Goal: Task Accomplishment & Management: Use online tool/utility

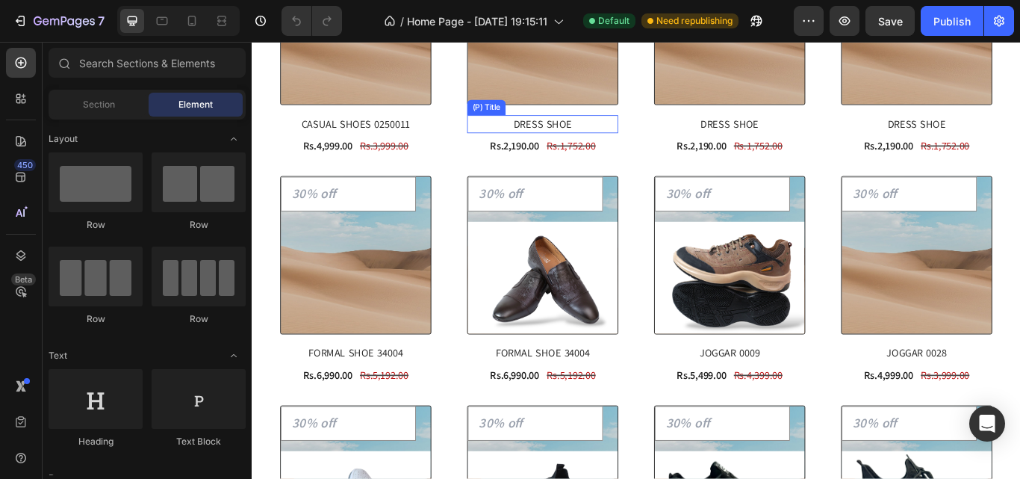
scroll to position [1195, 0]
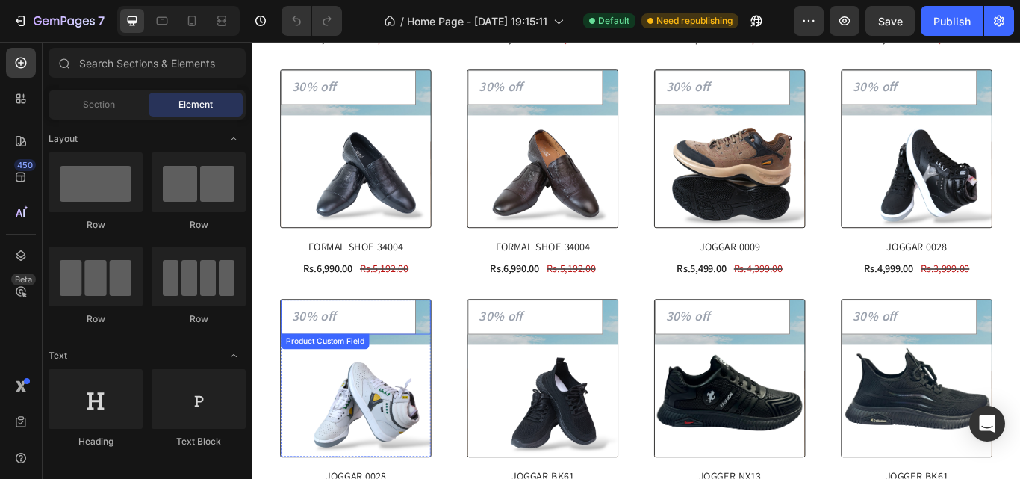
click at [373, 359] on input "text" at bounding box center [363, 363] width 157 height 40
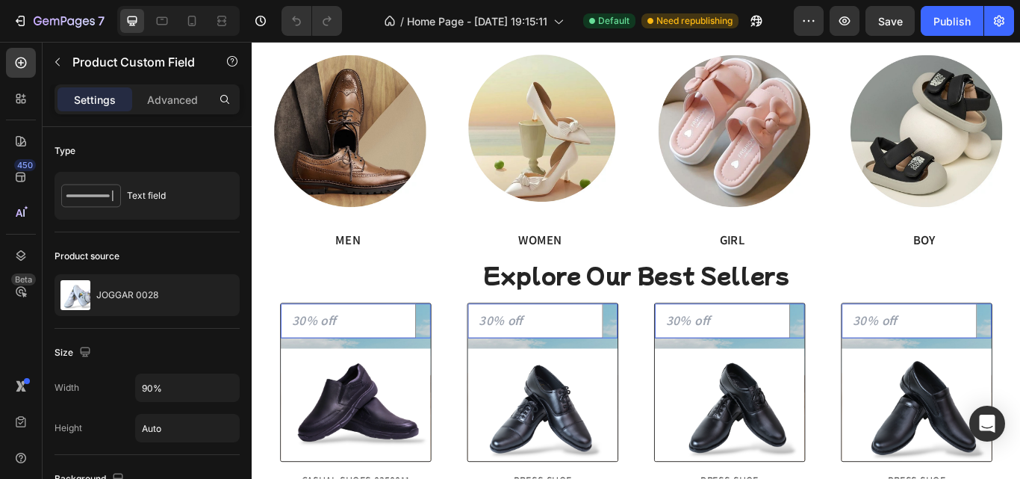
scroll to position [598, 0]
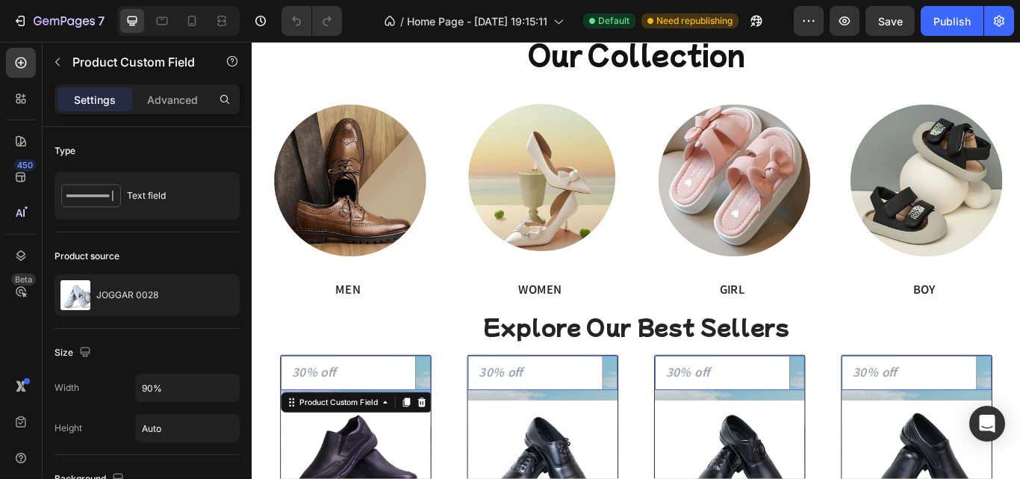
click at [454, 426] on div at bounding box center [372, 428] width 175 height 40
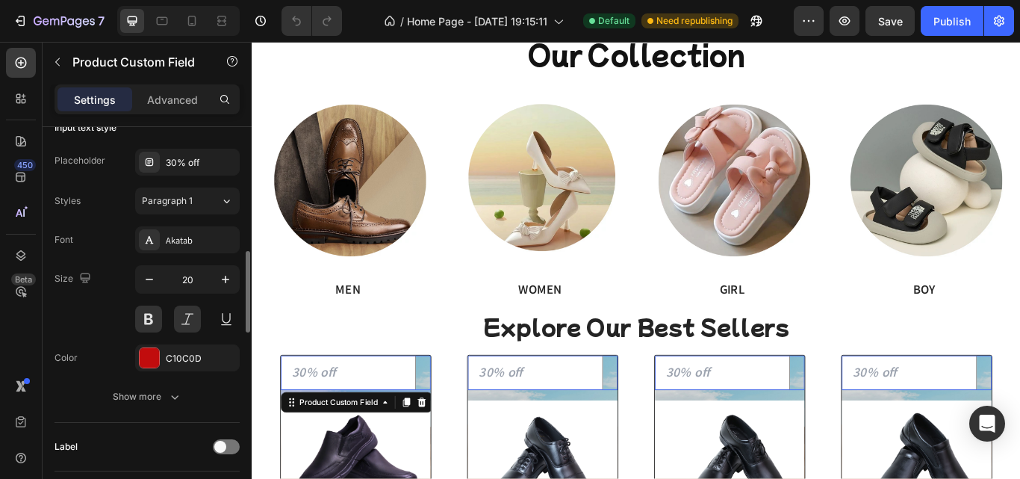
scroll to position [448, 0]
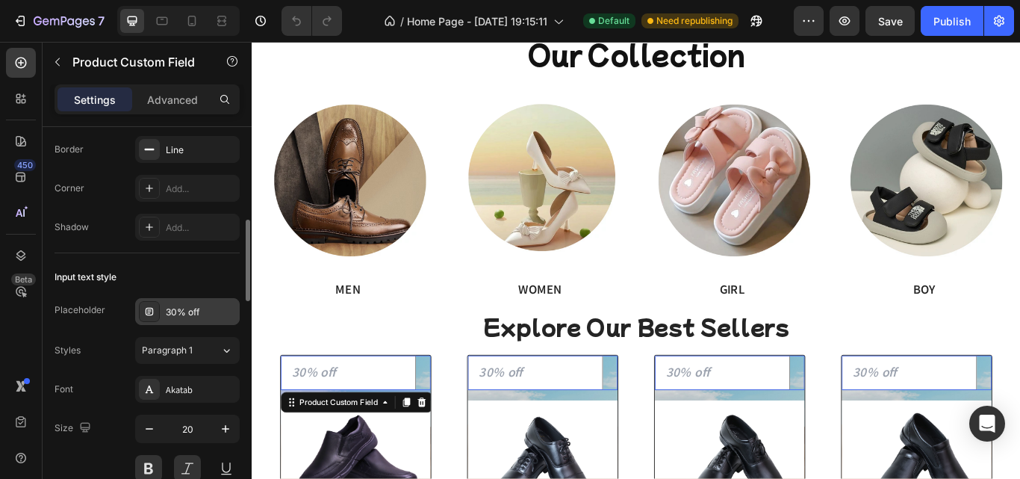
click at [186, 307] on div "30% off" at bounding box center [201, 311] width 70 height 13
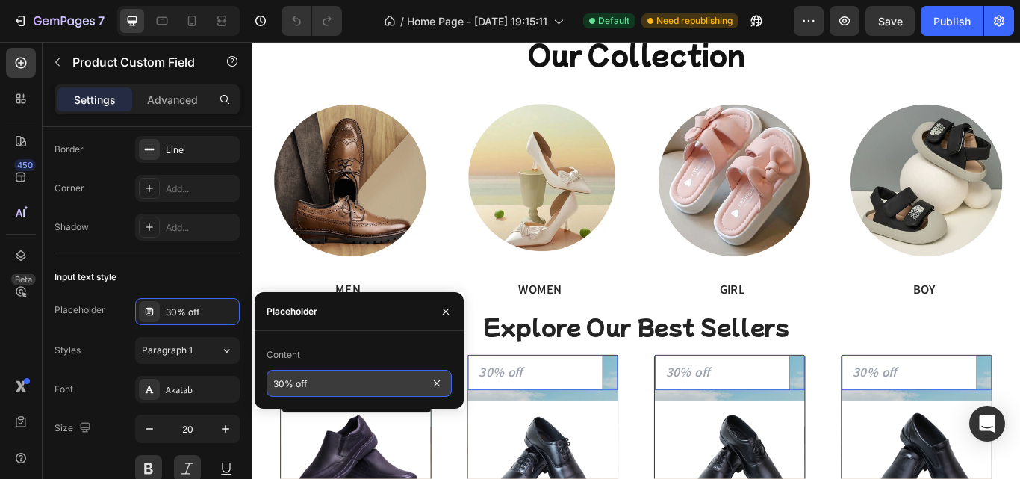
click at [378, 390] on input "30% off" at bounding box center [359, 383] width 185 height 27
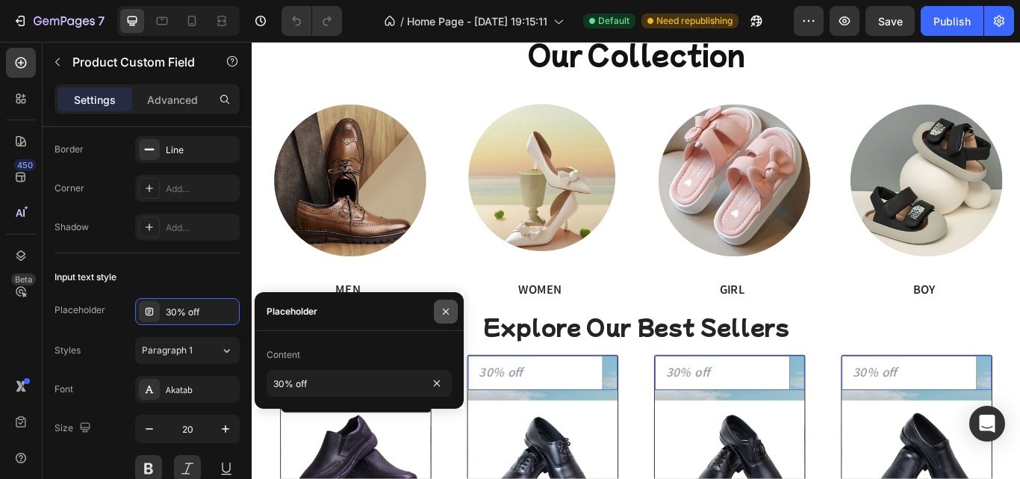
click at [450, 311] on icon "button" at bounding box center [446, 311] width 12 height 12
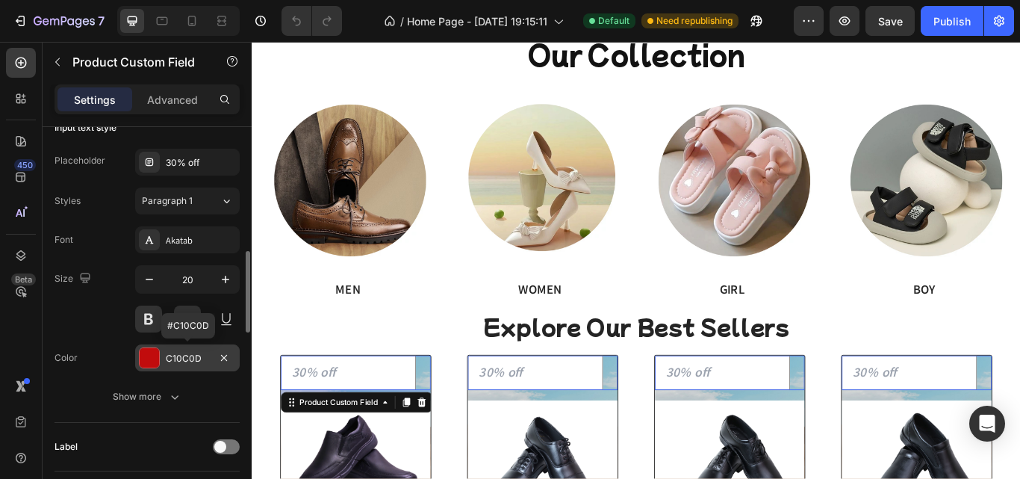
scroll to position [747, 0]
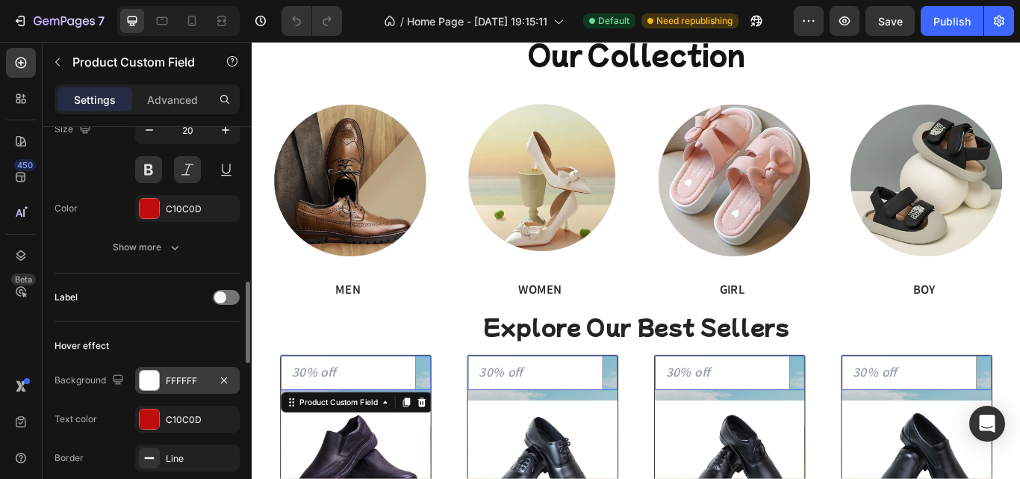
click at [171, 387] on div "FFFFFF" at bounding box center [187, 380] width 43 height 13
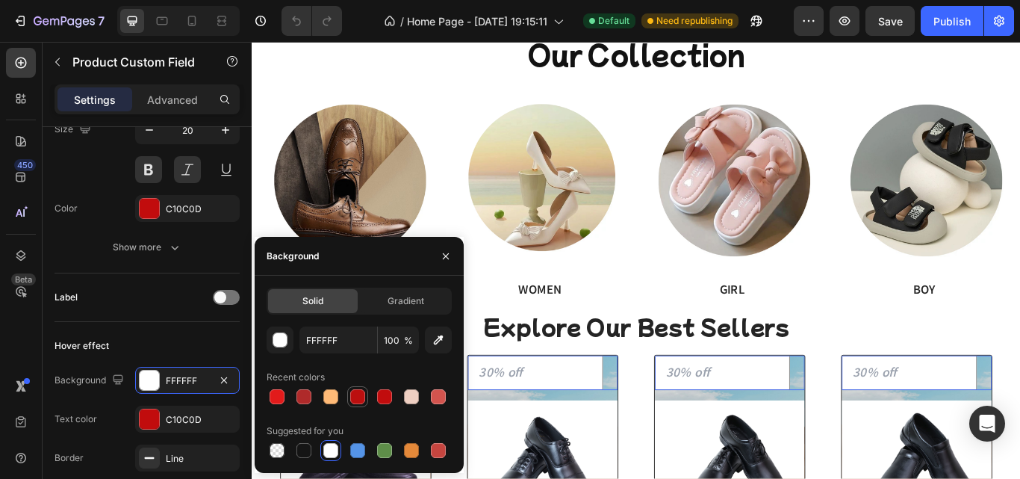
click at [367, 398] on div at bounding box center [357, 396] width 21 height 21
type input "BB0F0F"
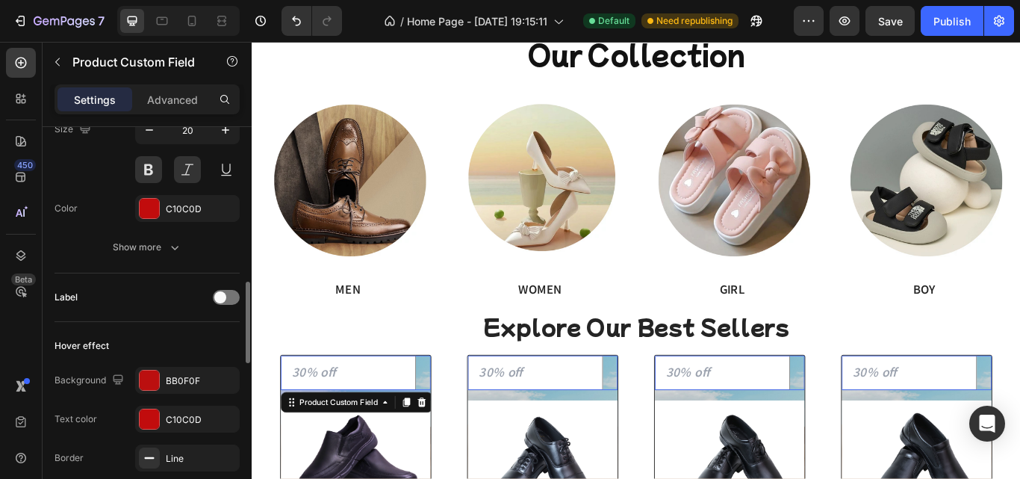
click at [196, 291] on div "Label" at bounding box center [147, 297] width 185 height 24
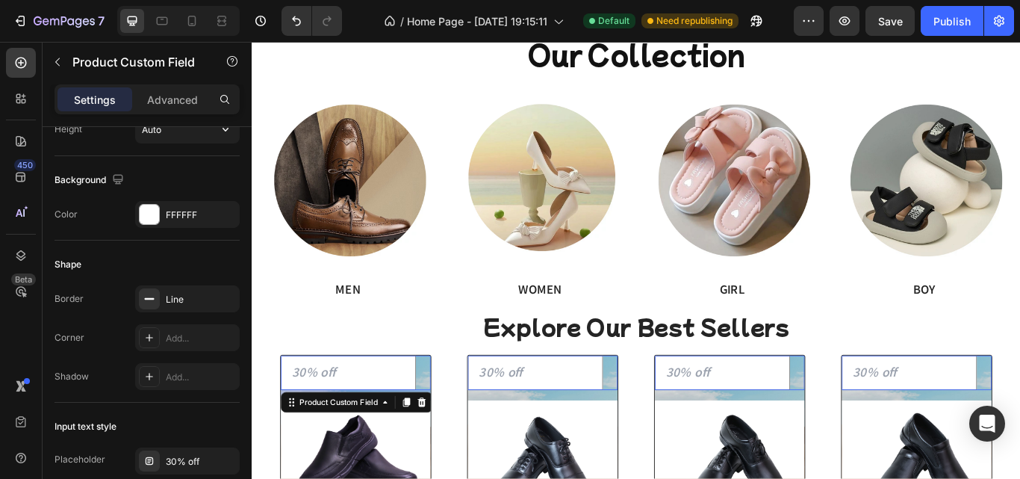
scroll to position [149, 0]
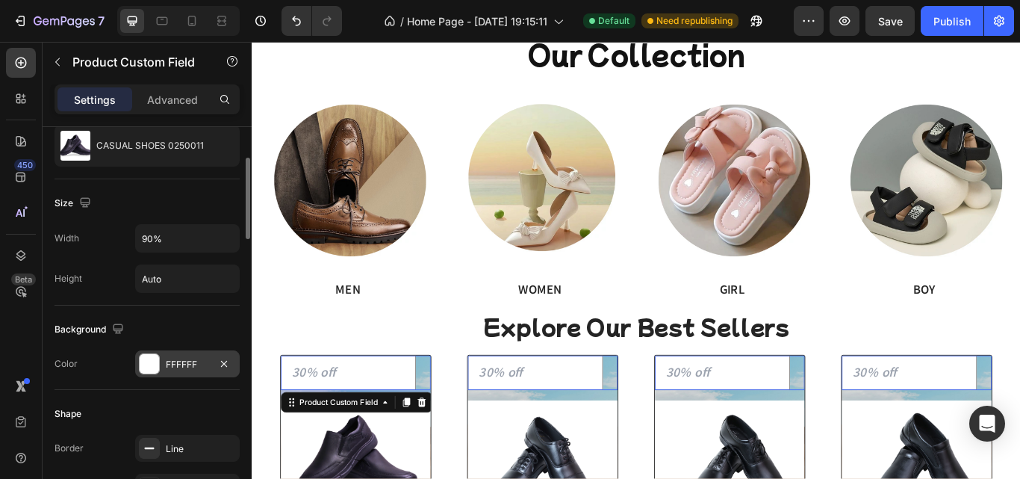
click at [155, 367] on div at bounding box center [149, 363] width 19 height 19
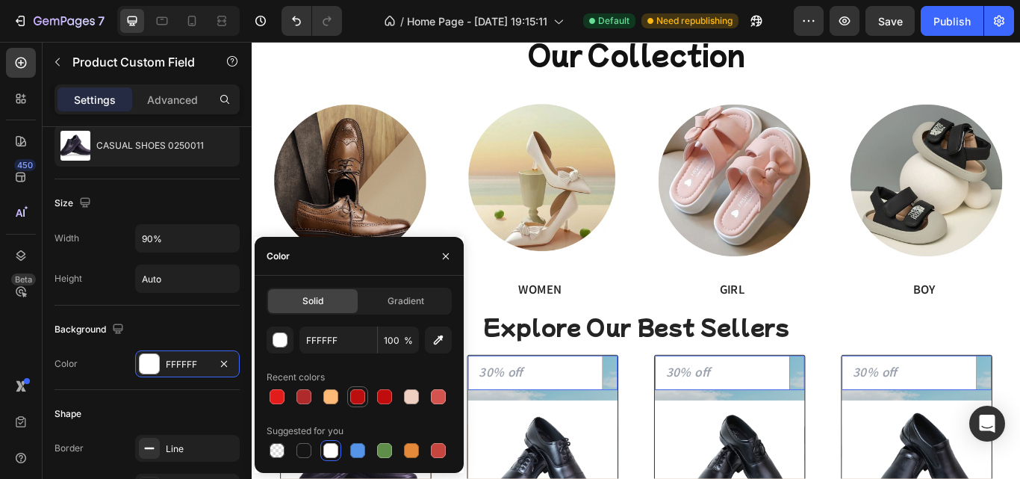
click at [359, 397] on div at bounding box center [357, 396] width 15 height 15
type input "BB0F0F"
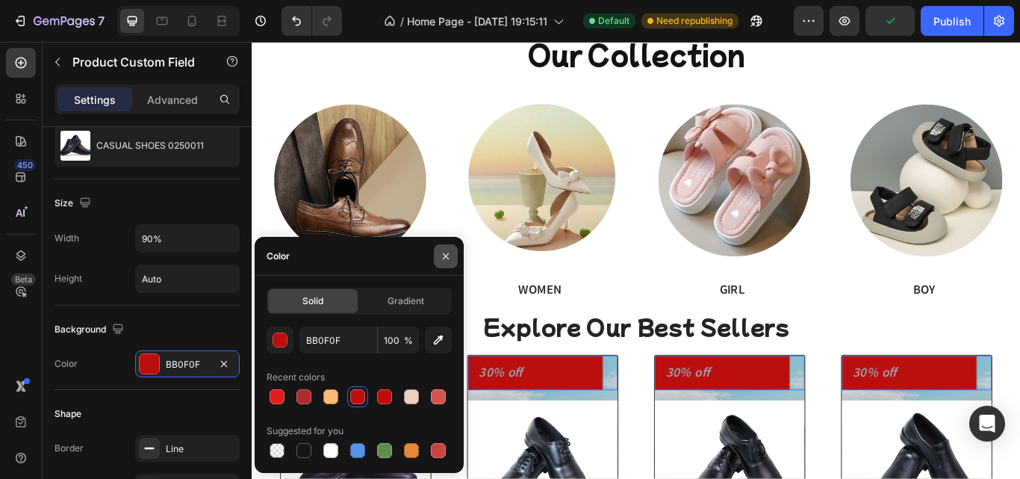
click at [449, 259] on icon "button" at bounding box center [446, 256] width 12 height 12
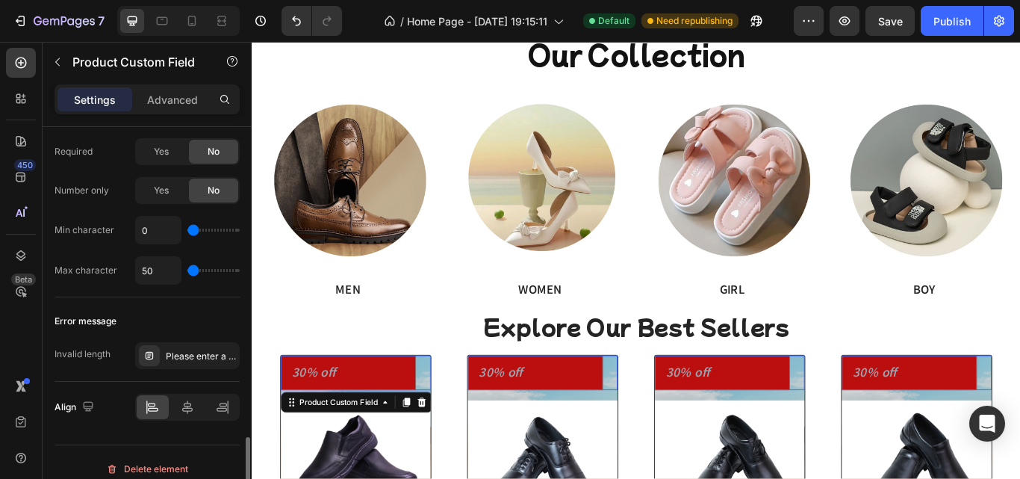
scroll to position [1507, 0]
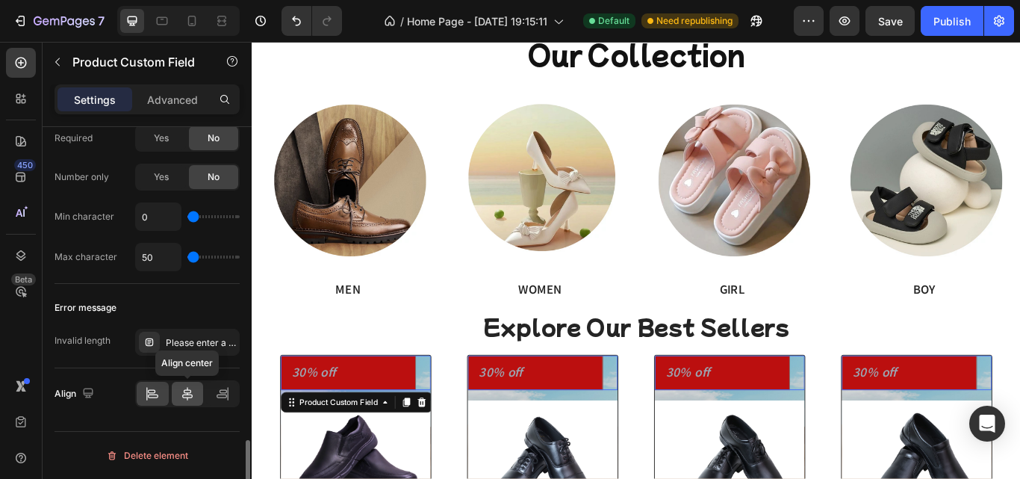
click at [196, 385] on div at bounding box center [188, 394] width 32 height 24
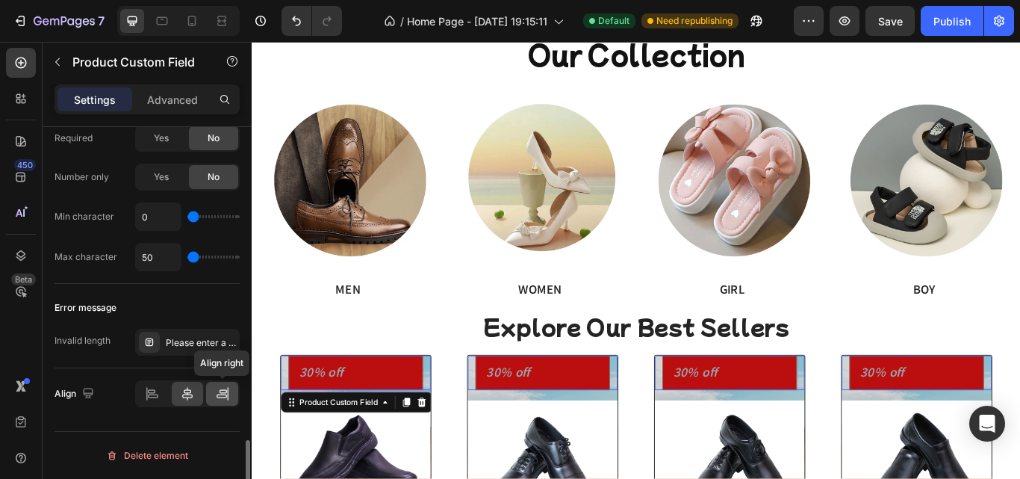
click at [233, 391] on div at bounding box center [222, 394] width 32 height 24
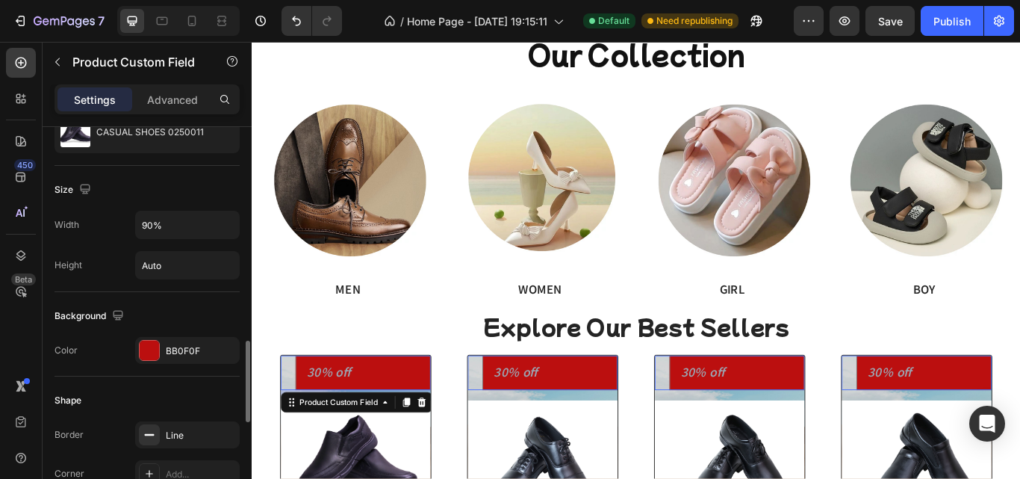
scroll to position [312, 0]
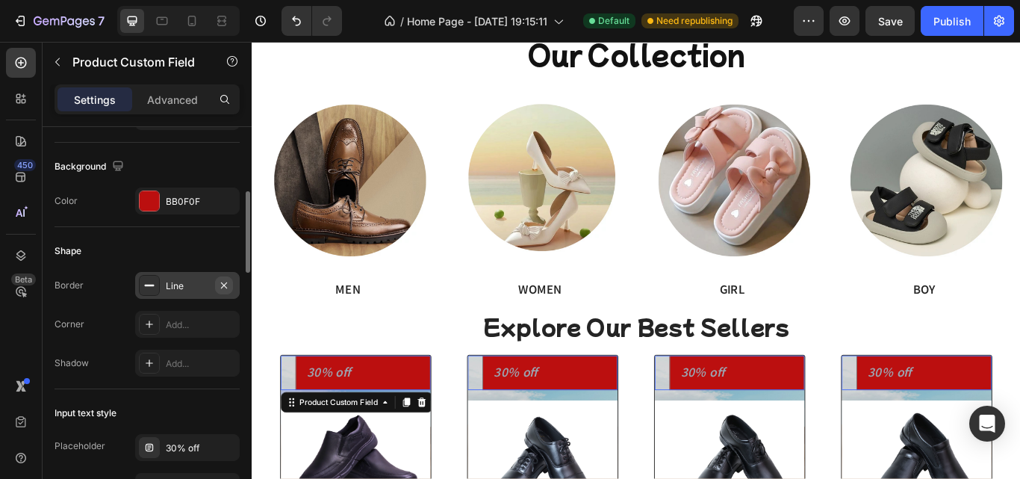
click at [226, 285] on icon "button" at bounding box center [224, 285] width 12 height 12
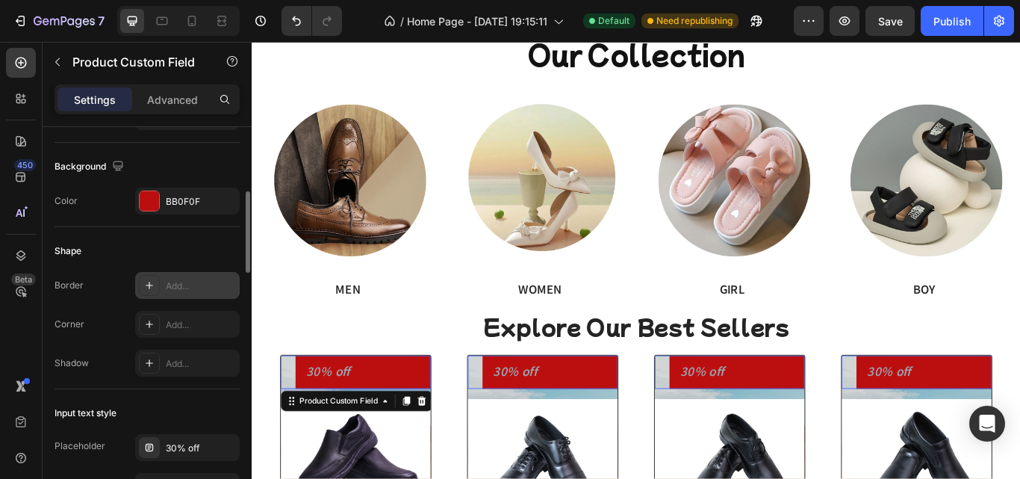
scroll to position [163, 0]
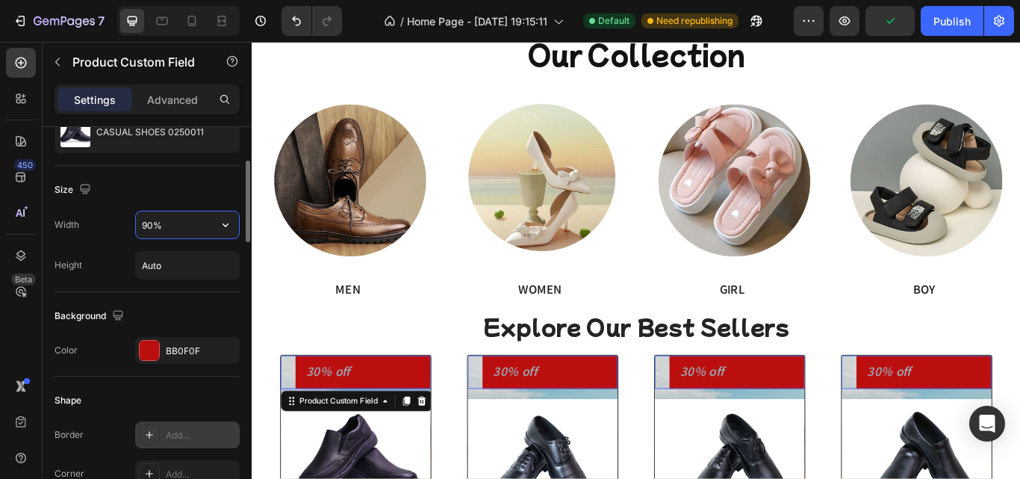
click at [147, 231] on input "90%" at bounding box center [187, 224] width 103 height 27
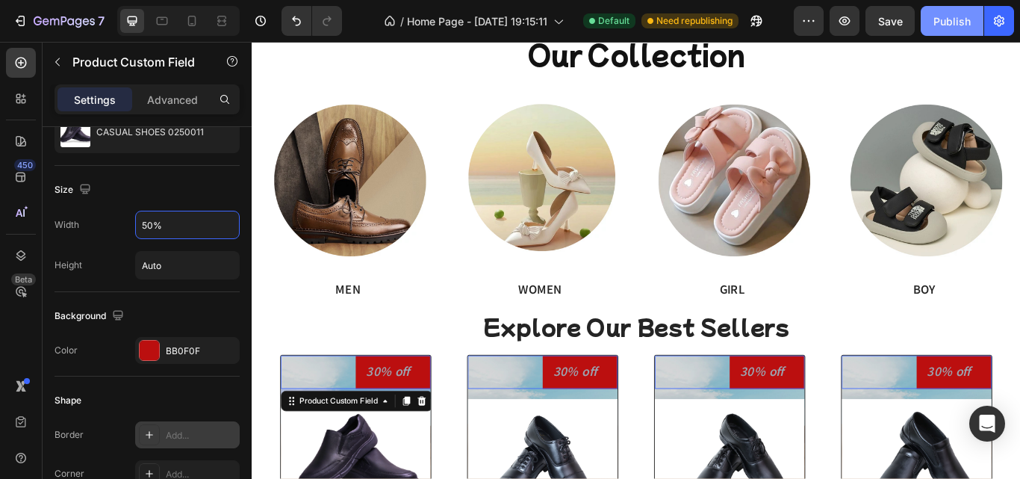
type input "50%"
click at [952, 31] on button "Publish" at bounding box center [952, 21] width 63 height 30
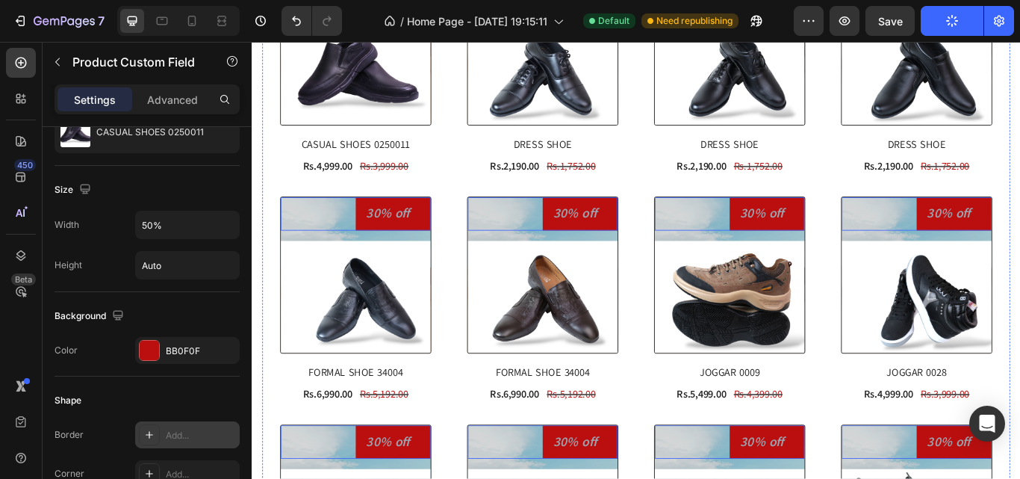
scroll to position [896, 0]
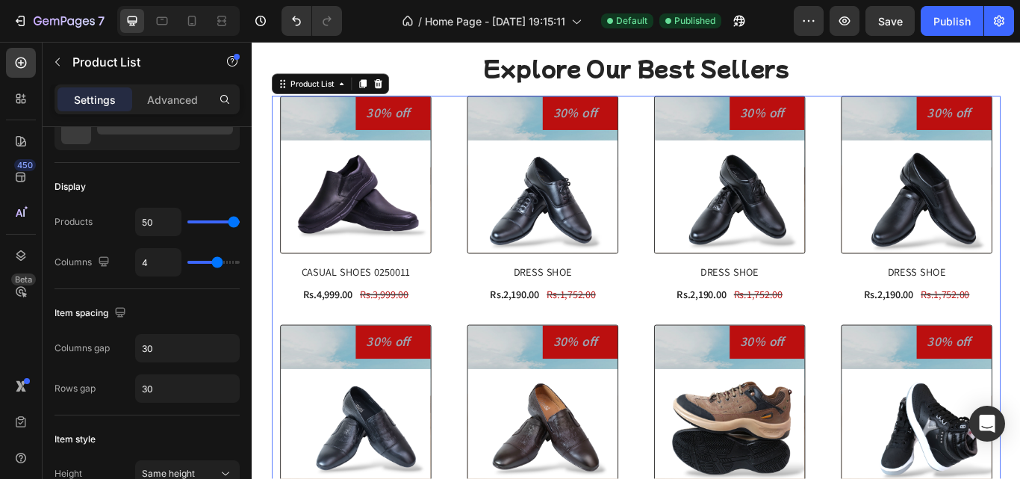
scroll to position [0, 0]
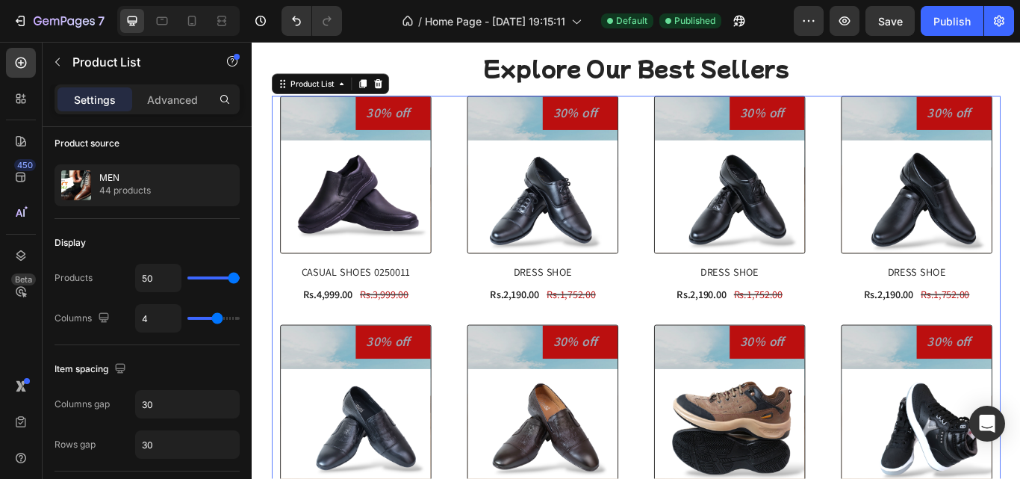
scroll to position [704, 0]
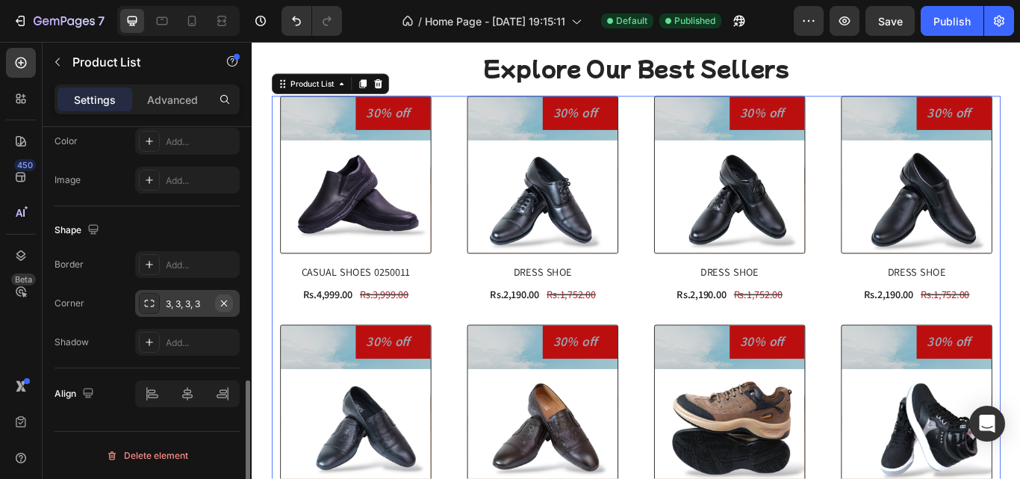
click at [232, 308] on button "button" at bounding box center [224, 303] width 18 height 18
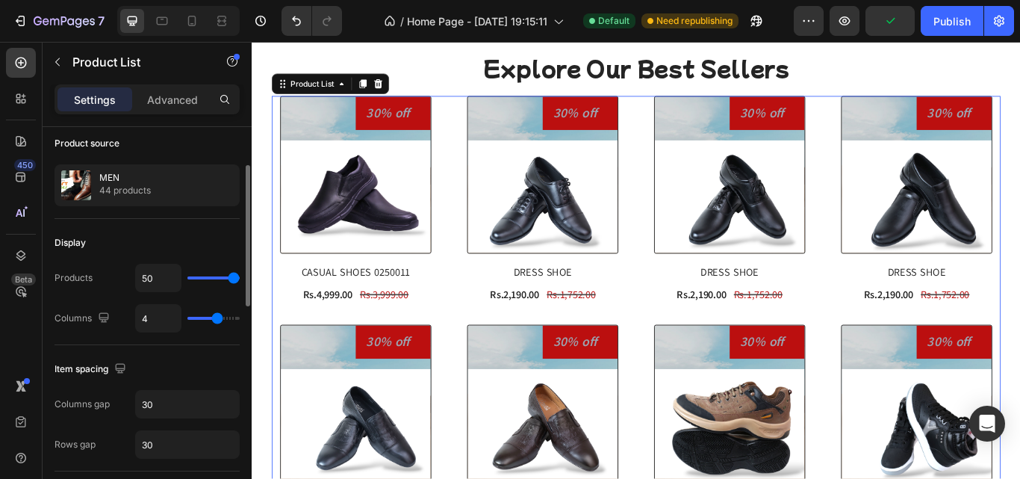
scroll to position [0, 0]
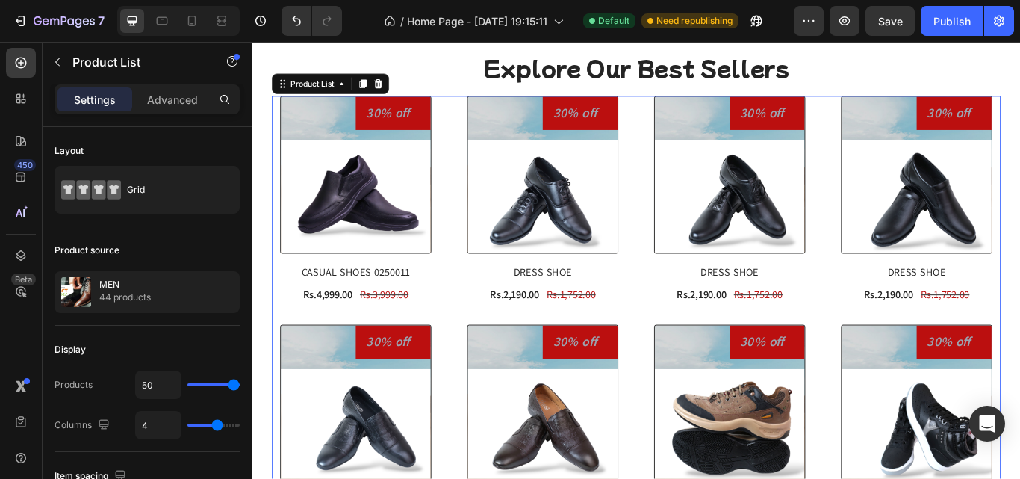
click at [455, 153] on div "Product Custom Field (P) Images" at bounding box center [372, 196] width 175 height 181
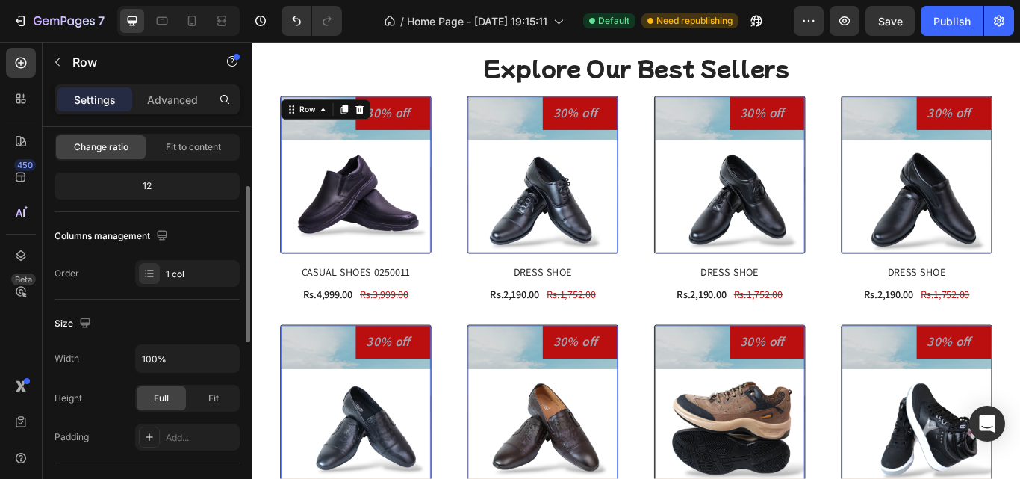
scroll to position [299, 0]
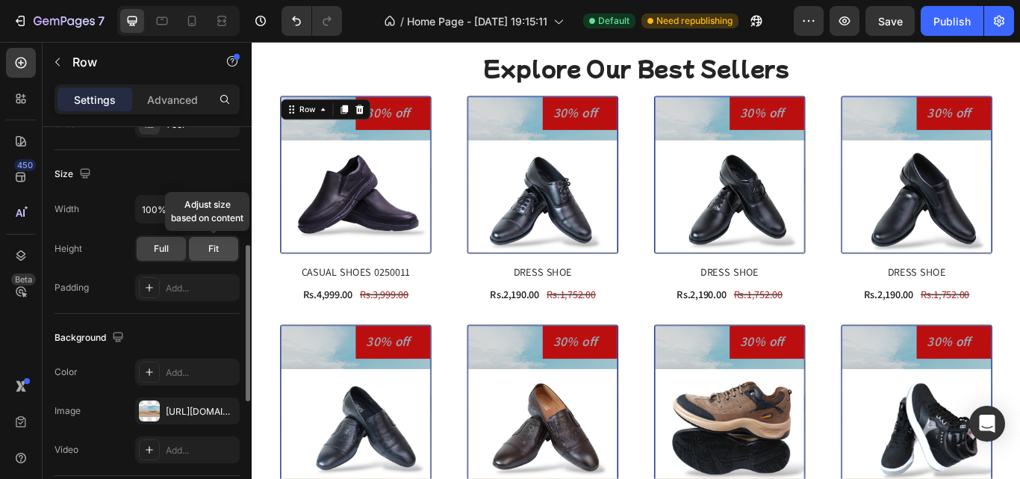
click at [206, 245] on div "Fit" at bounding box center [213, 249] width 49 height 24
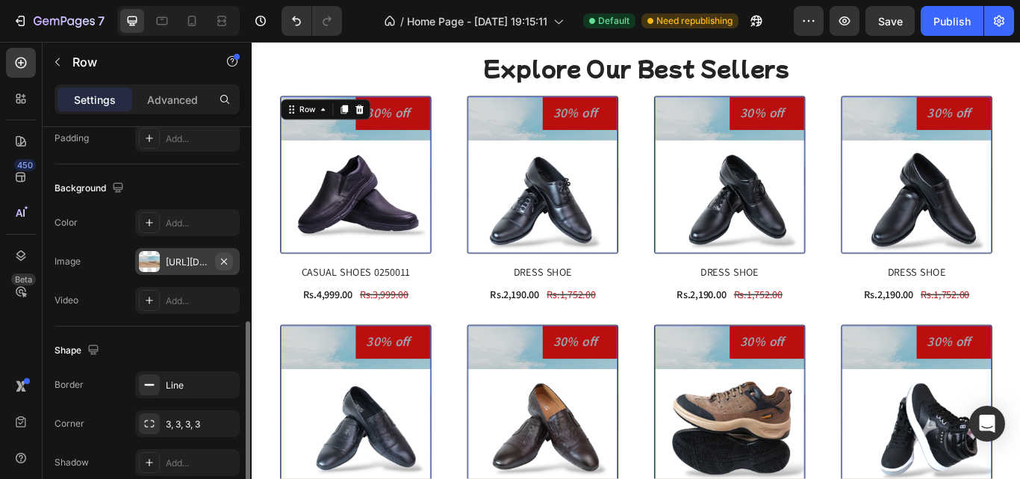
click at [223, 258] on icon "button" at bounding box center [224, 261] width 12 height 12
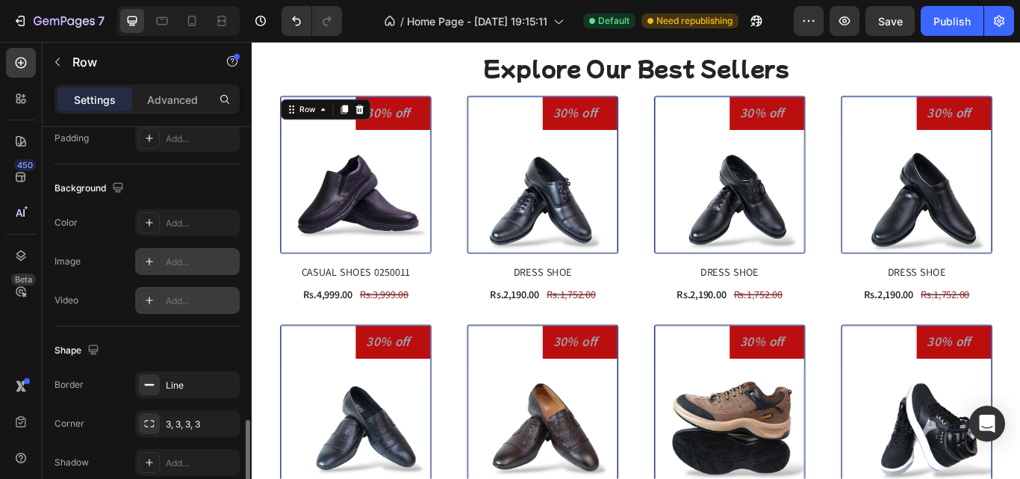
scroll to position [517, 0]
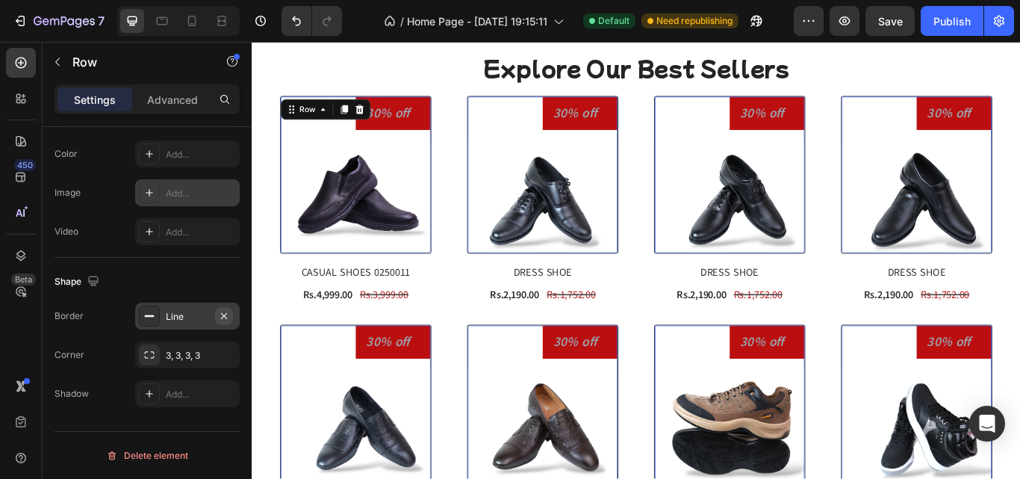
click at [220, 314] on icon "button" at bounding box center [224, 316] width 12 height 12
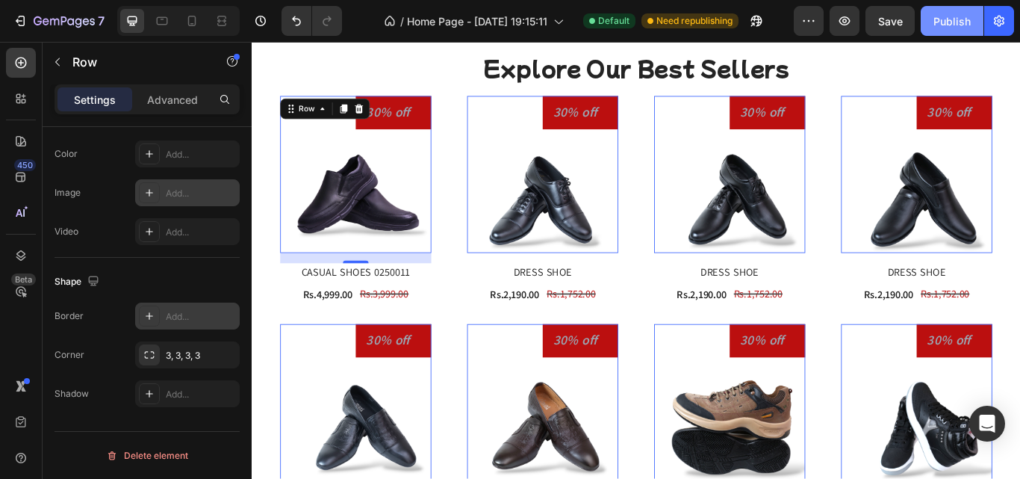
click at [947, 14] on div "Publish" at bounding box center [952, 21] width 37 height 16
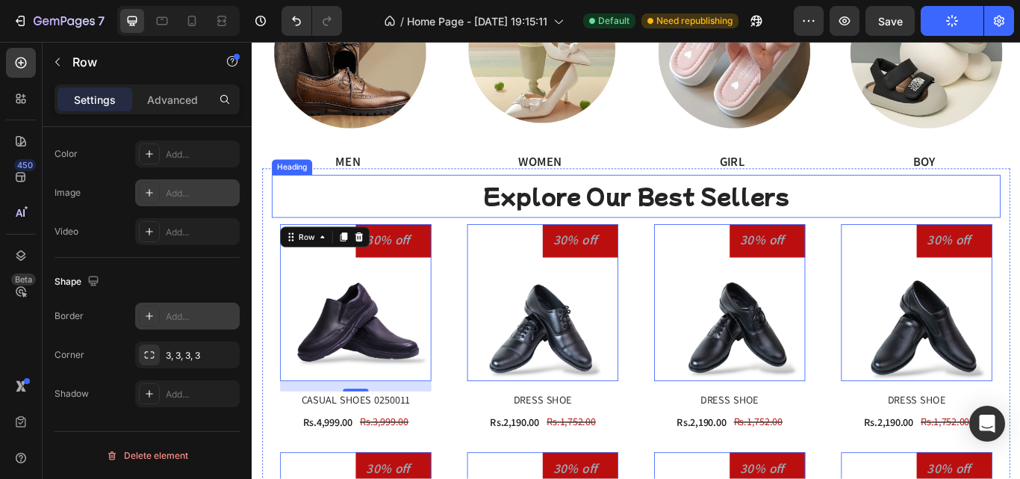
click at [904, 219] on p "Explore Our Best Sellers" at bounding box center [699, 222] width 847 height 32
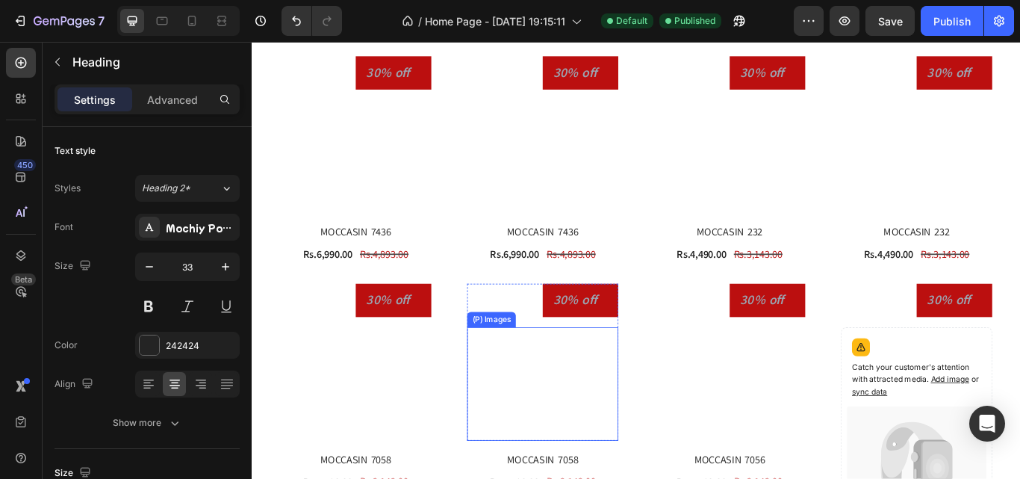
scroll to position [2241, 0]
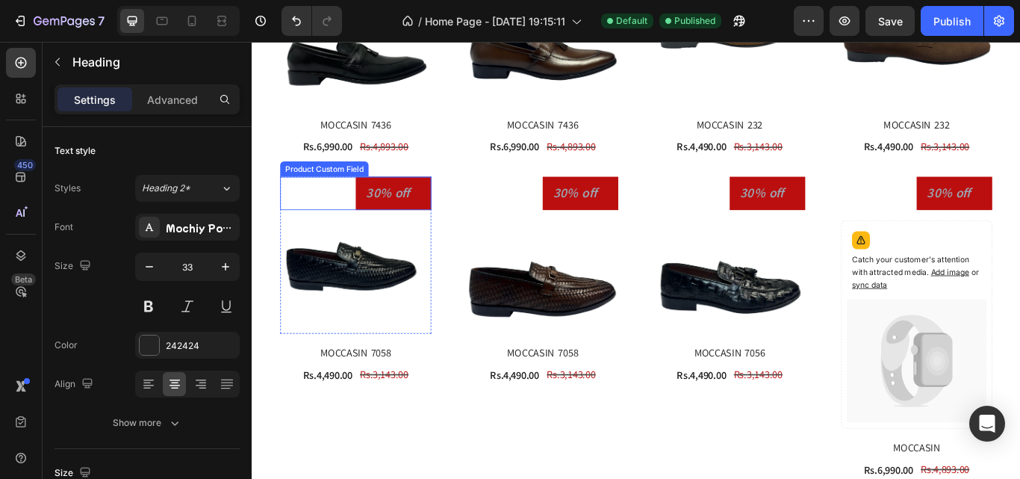
click at [350, 206] on div at bounding box center [373, 218] width 176 height 39
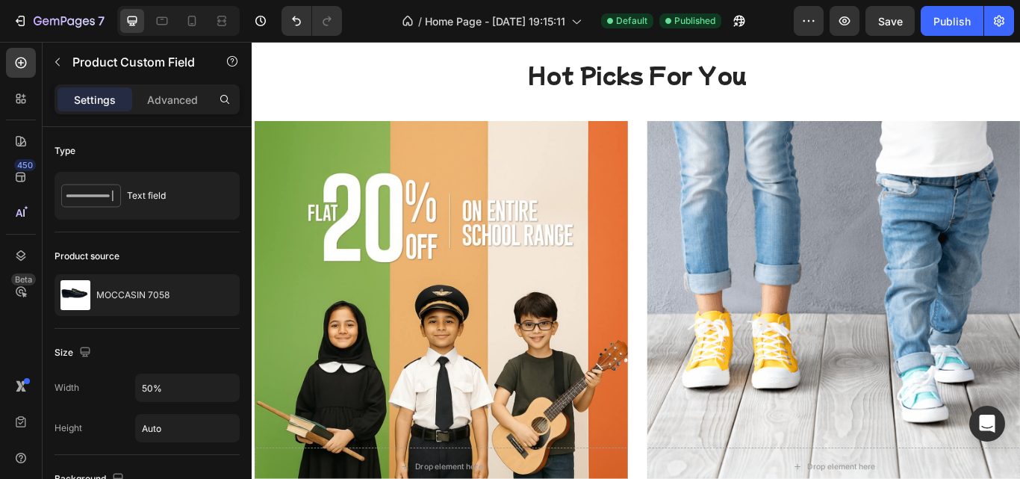
scroll to position [4183, 0]
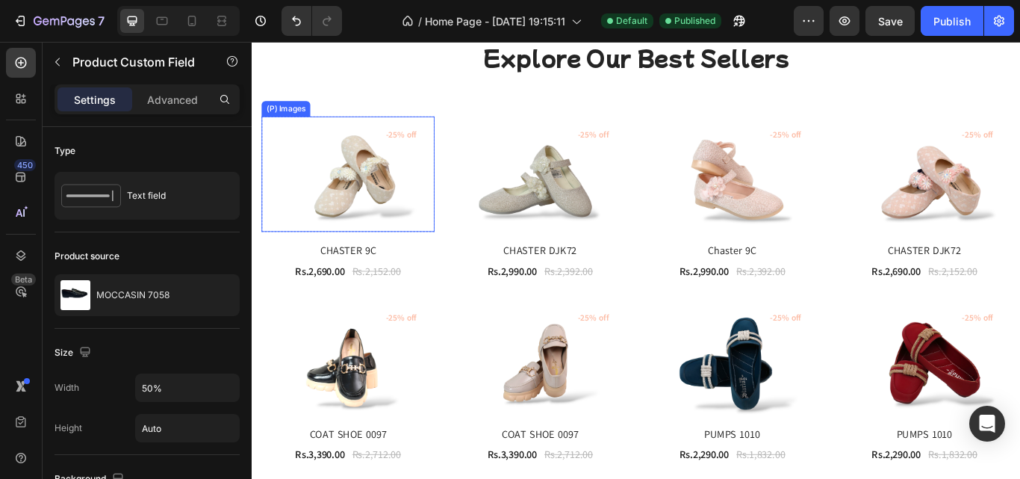
click at [317, 170] on img at bounding box center [364, 196] width 202 height 134
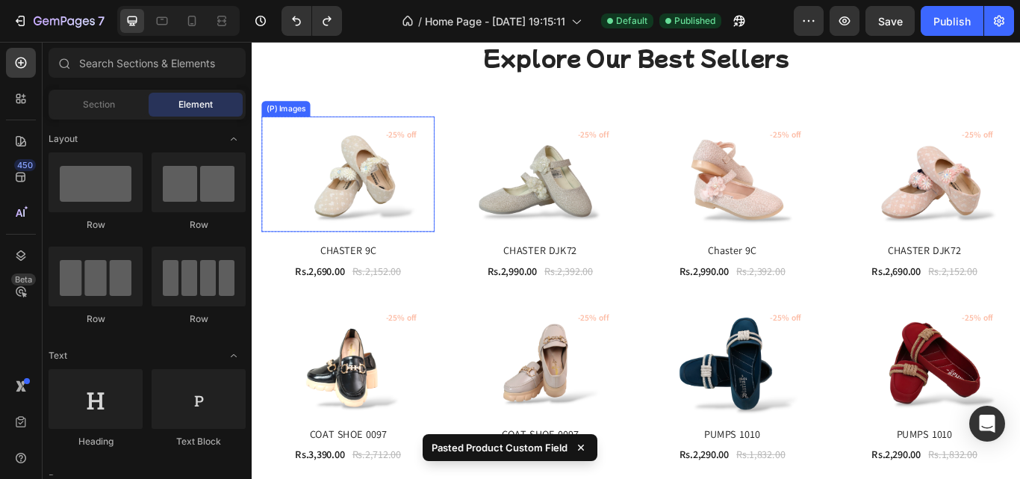
click at [390, 134] on img at bounding box center [364, 196] width 202 height 134
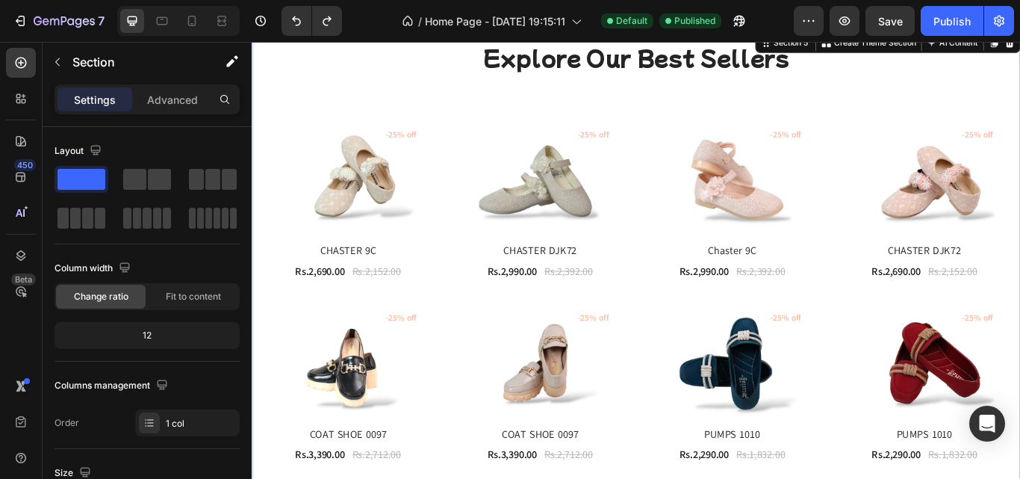
click at [22, 55] on icon at bounding box center [20, 62] width 15 height 15
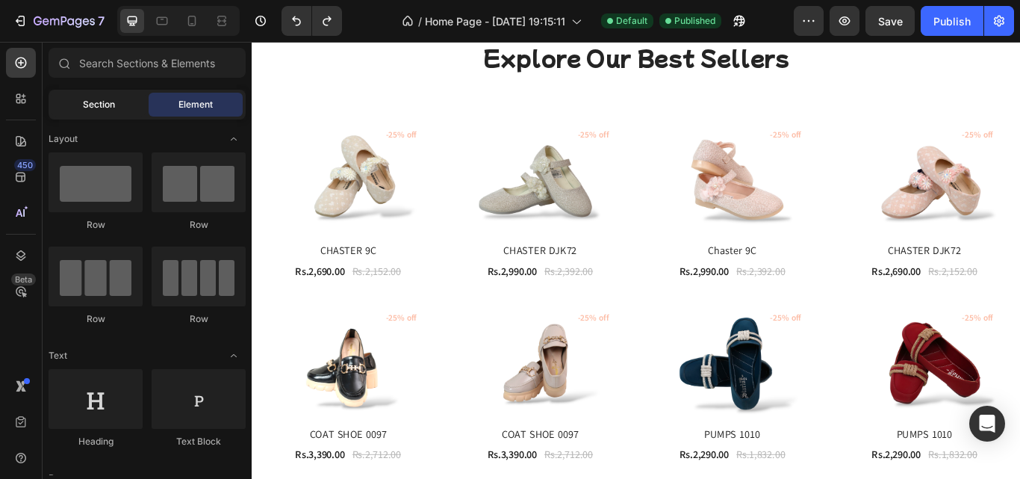
click at [124, 105] on div "Section" at bounding box center [99, 105] width 94 height 24
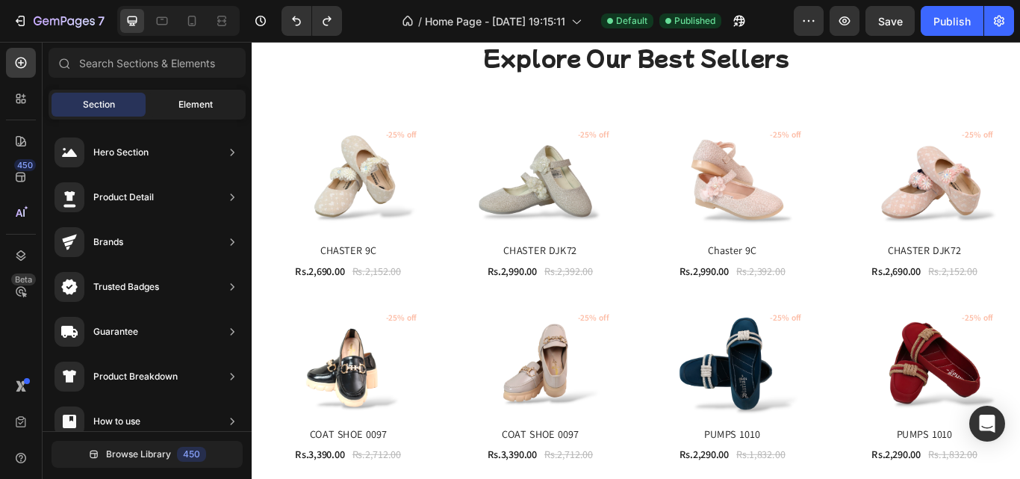
click at [204, 106] on span "Element" at bounding box center [196, 104] width 34 height 13
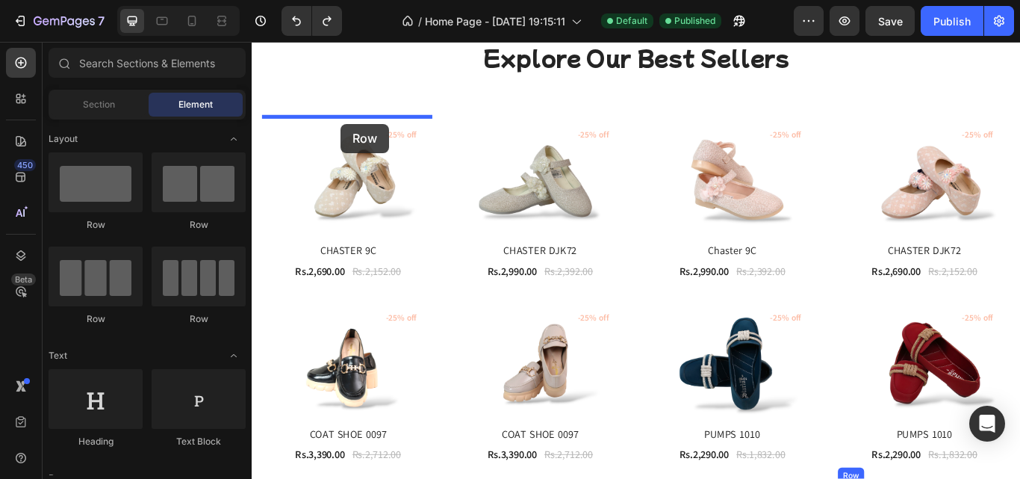
drag, startPoint x: 372, startPoint y: 234, endPoint x: 356, endPoint y: 137, distance: 97.7
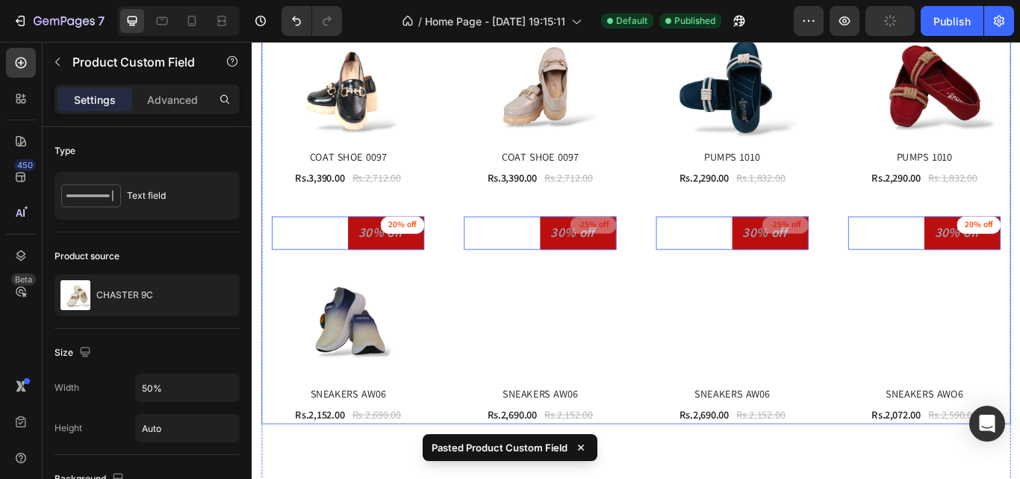
scroll to position [4780, 0]
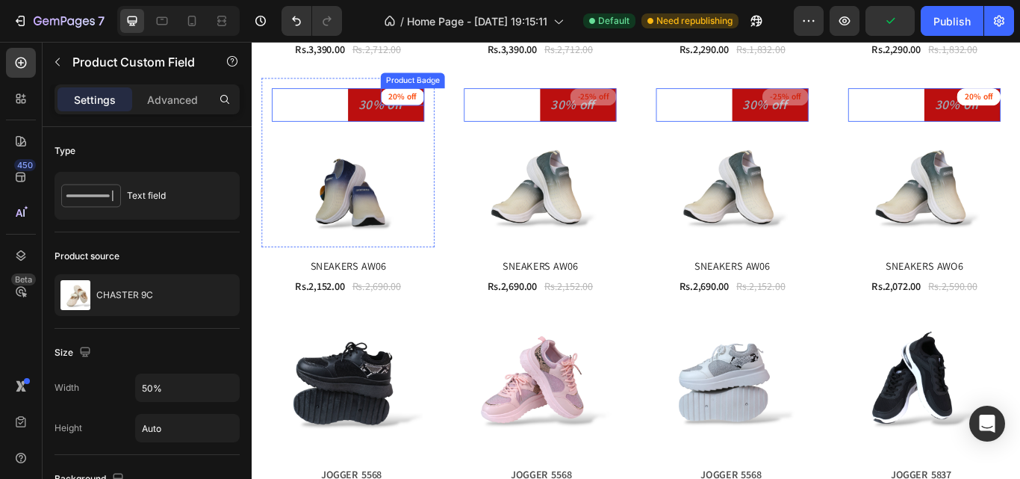
click at [441, 102] on pre "20% off" at bounding box center [427, 106] width 51 height 21
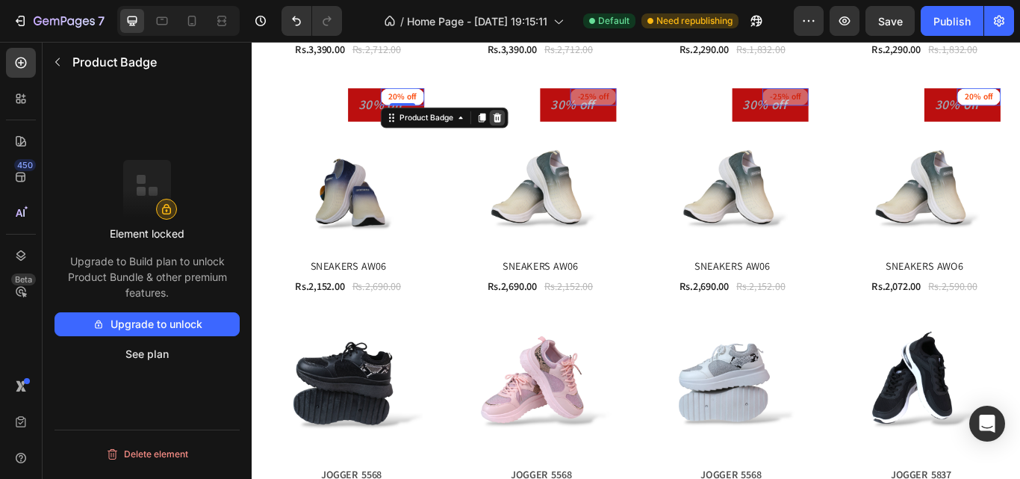
click at [536, 125] on icon at bounding box center [538, 130] width 10 height 10
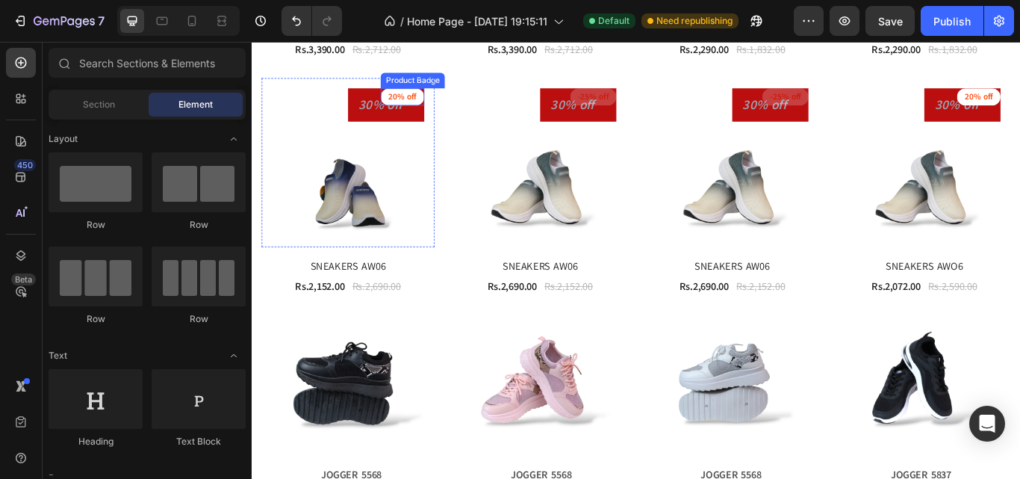
click at [422, 106] on pre "20% off" at bounding box center [427, 106] width 51 height 21
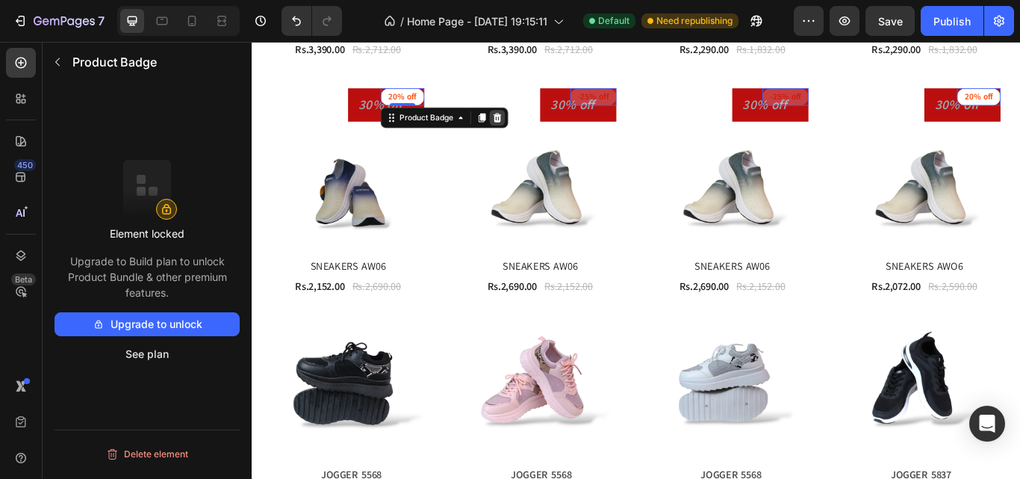
click at [532, 126] on icon at bounding box center [538, 131] width 12 height 12
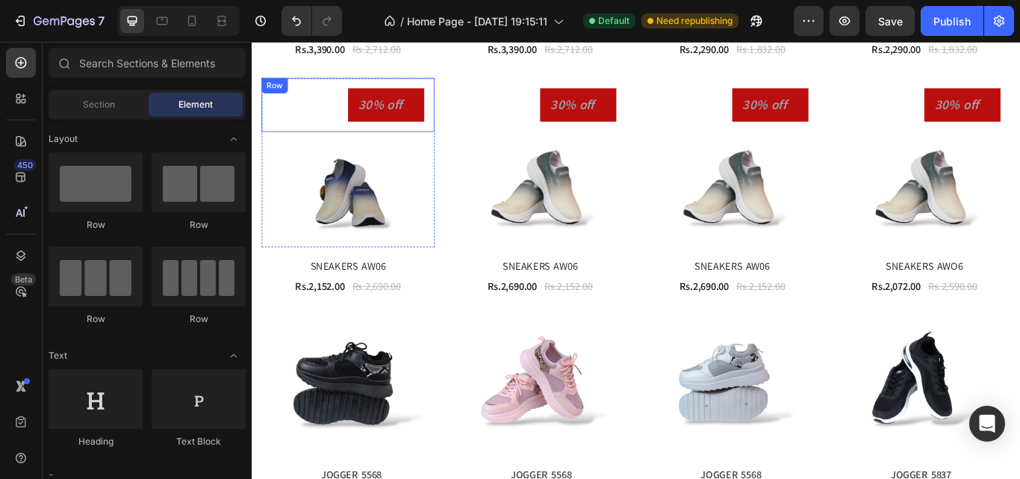
click at [450, 116] on div "Product Custom Field Row" at bounding box center [364, 115] width 202 height 63
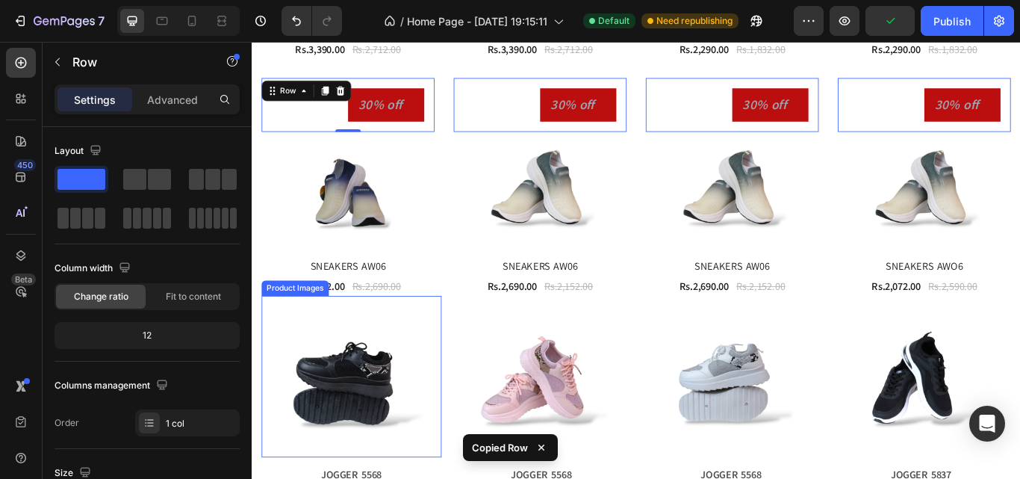
click at [430, 359] on img at bounding box center [357, 432] width 188 height 188
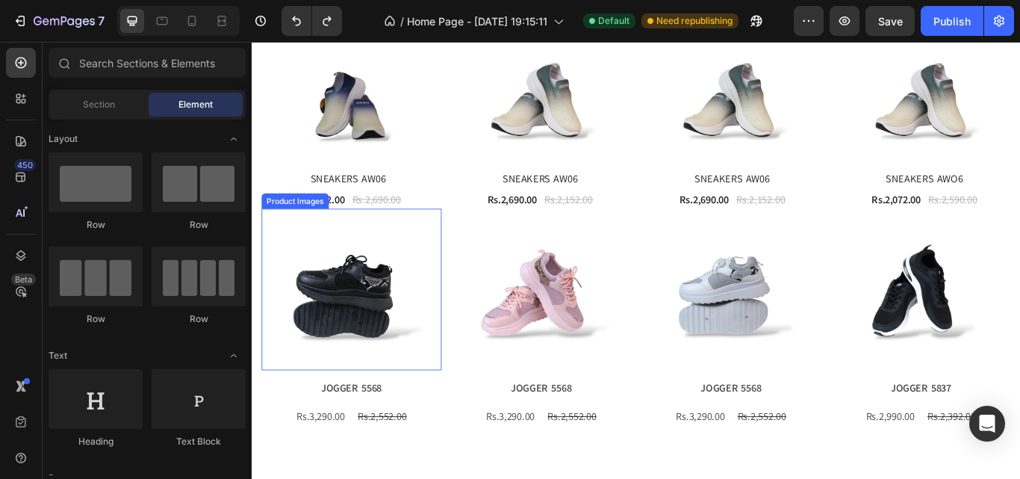
scroll to position [4917, 0]
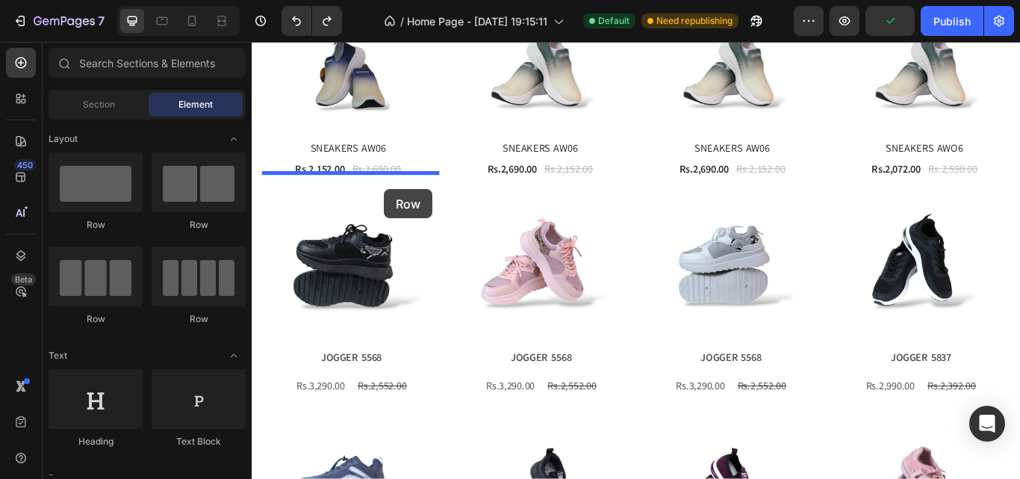
drag, startPoint x: 353, startPoint y: 229, endPoint x: 406, endPoint y: 214, distance: 55.3
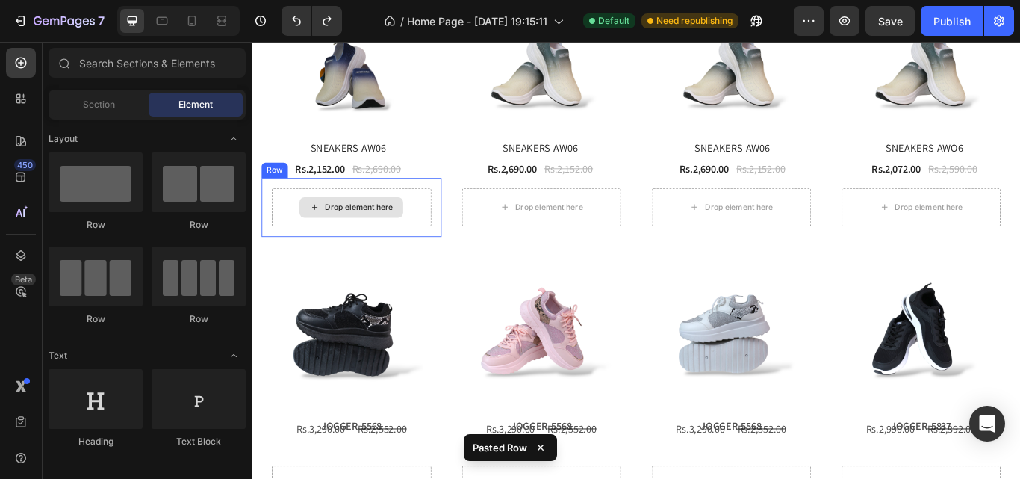
click at [421, 227] on div "Drop element here" at bounding box center [367, 235] width 121 height 24
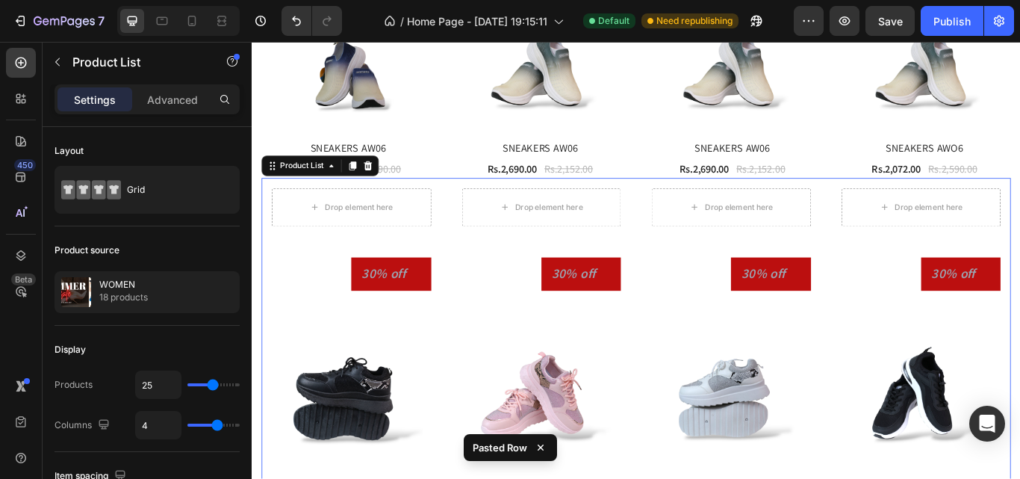
click at [460, 249] on div "Drop element here Row" at bounding box center [368, 235] width 210 height 69
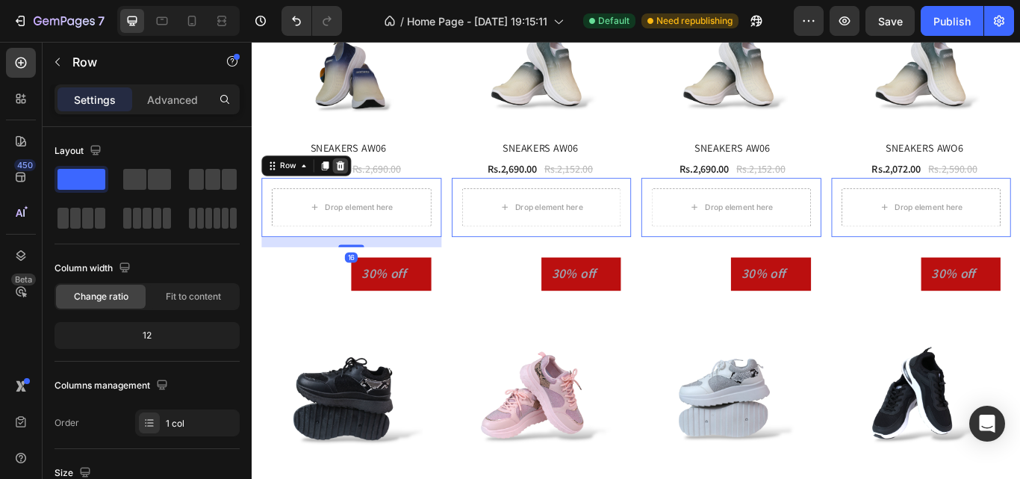
click at [353, 182] on icon at bounding box center [355, 187] width 12 height 12
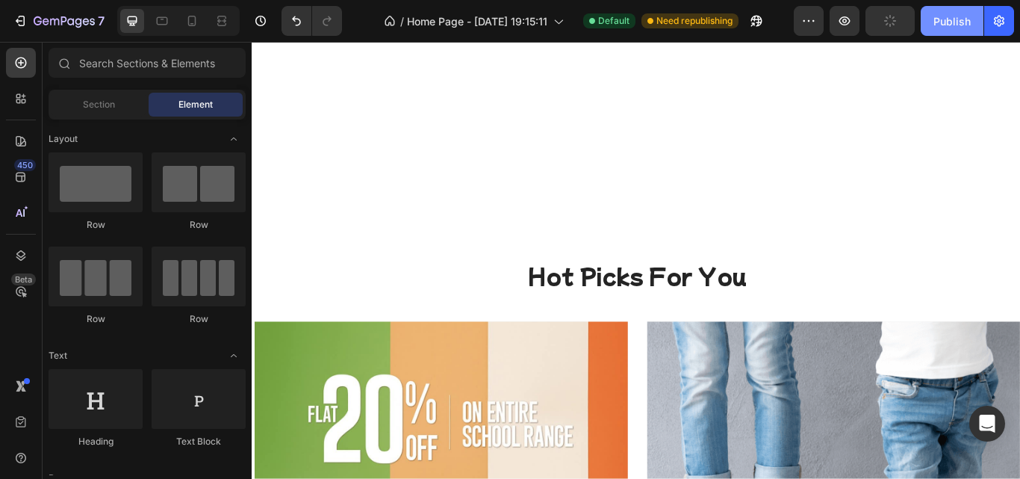
scroll to position [7756, 0]
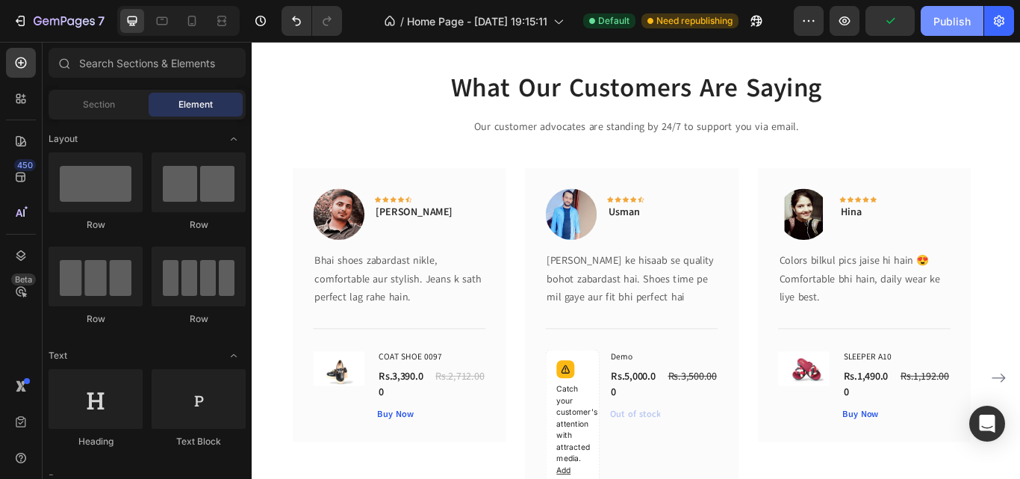
click at [955, 17] on div "Publish" at bounding box center [952, 21] width 37 height 16
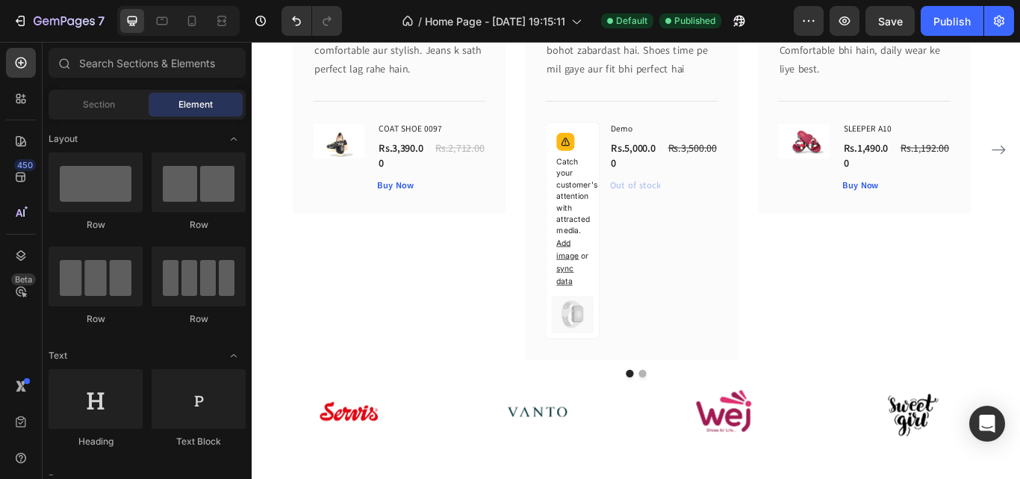
scroll to position [8549, 0]
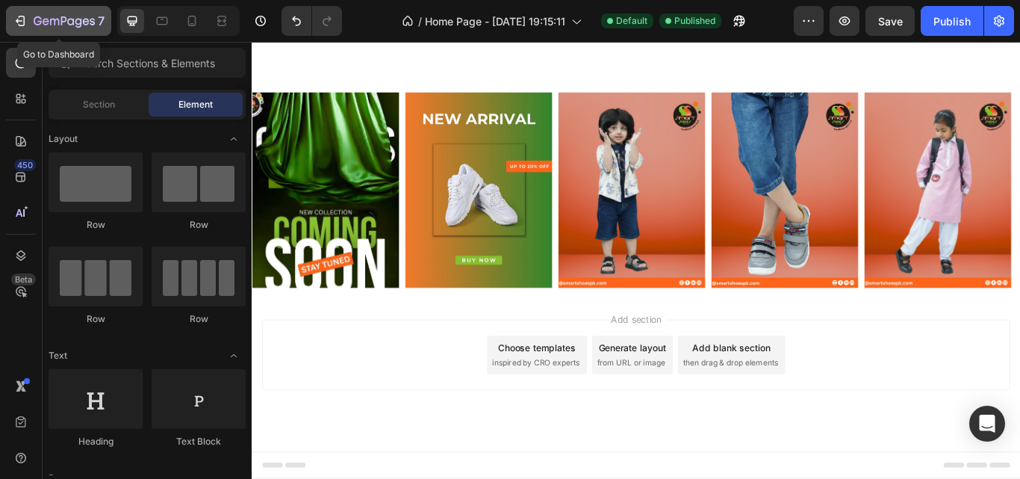
click at [22, 10] on button "7" at bounding box center [58, 21] width 105 height 30
